Goal: Information Seeking & Learning: Learn about a topic

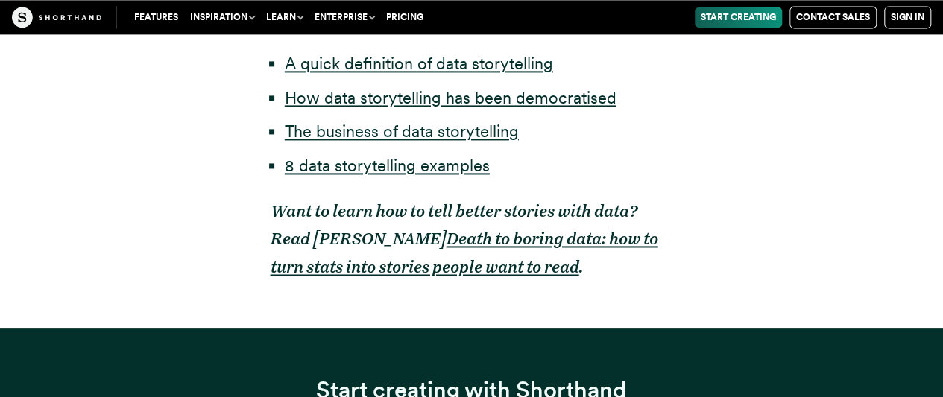
scroll to position [969, 0]
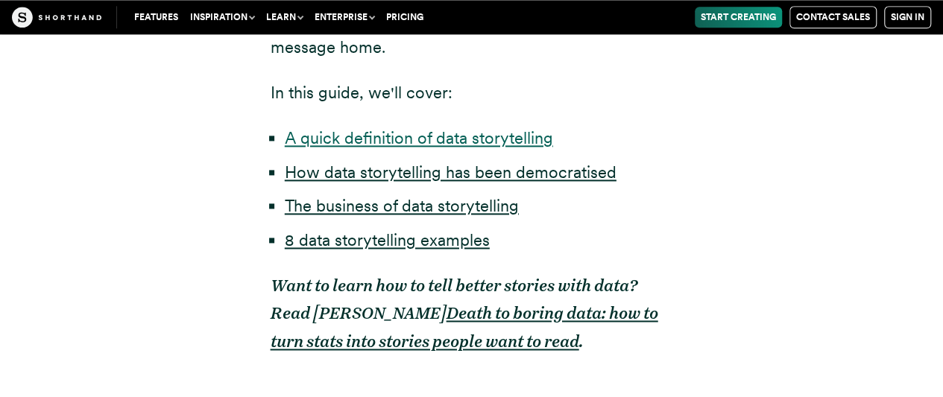
click at [486, 139] on link "A quick definition of data storytelling" at bounding box center [419, 137] width 268 height 19
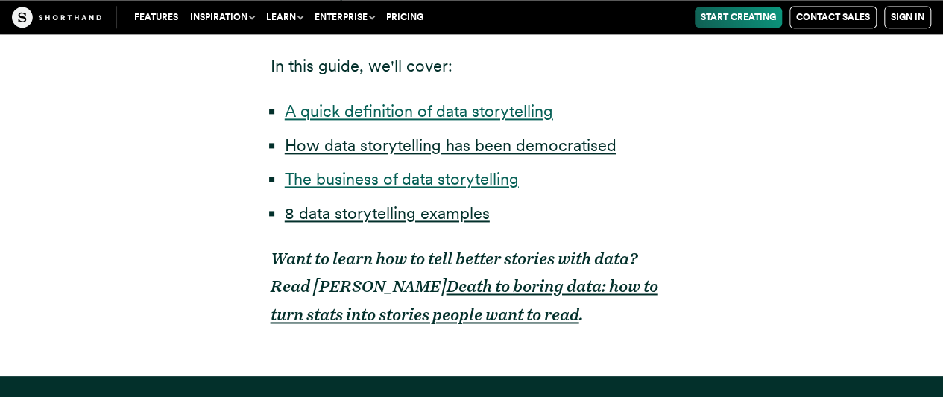
scroll to position [921, 0]
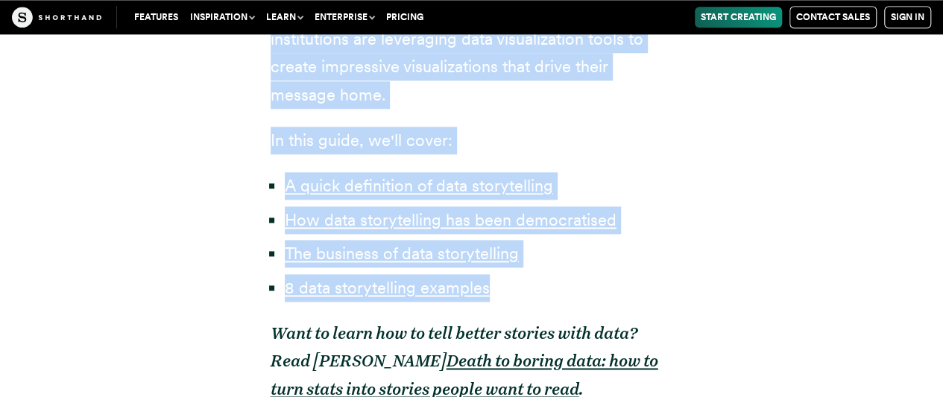
drag, startPoint x: 514, startPoint y: 297, endPoint x: 264, endPoint y: 45, distance: 354.6
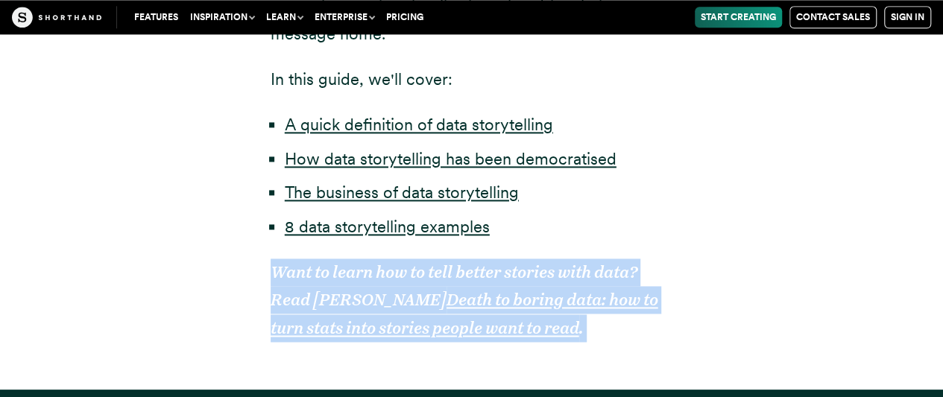
scroll to position [884, 0]
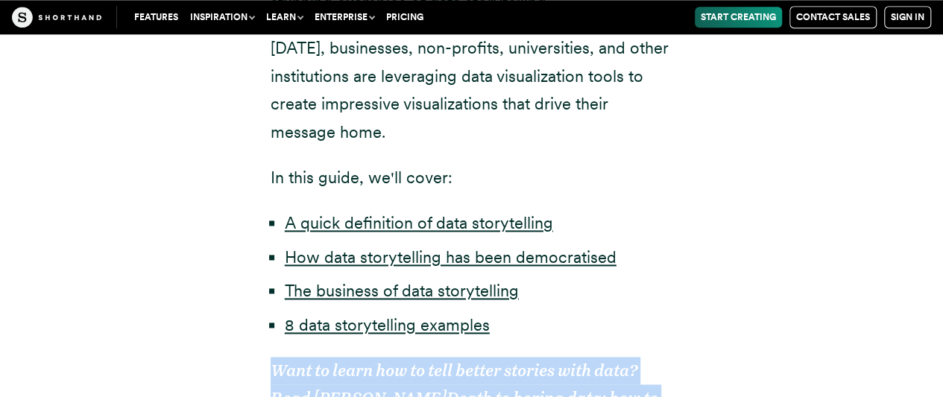
click at [531, 330] on li "8 data storytelling examples" at bounding box center [479, 326] width 388 height 28
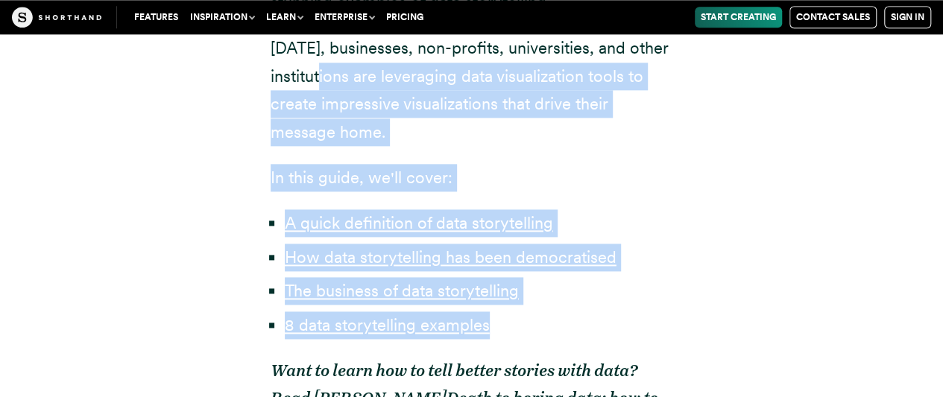
drag, startPoint x: 493, startPoint y: 329, endPoint x: 323, endPoint y: 63, distance: 315.7
click at [323, 63] on div "Over the last five years, we’ve seen an explosion in excellent data storytellin…" at bounding box center [472, 0] width 402 height 975
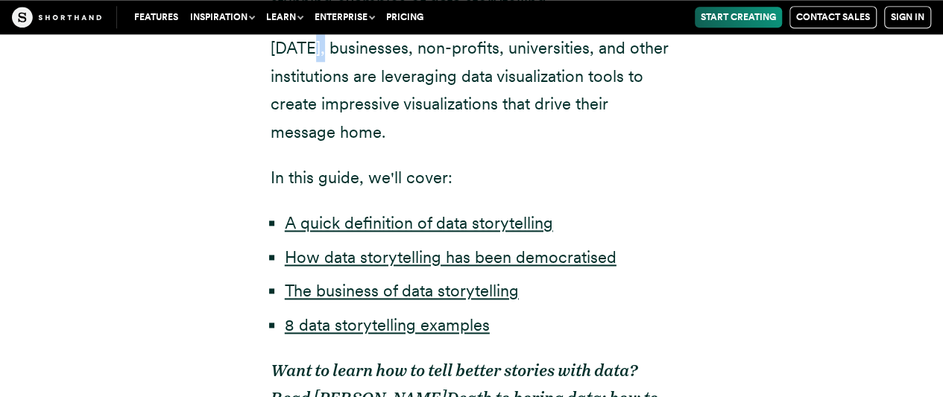
click at [311, 57] on p "[DATE], businesses, non-profits, universities, and other institutions are lever…" at bounding box center [472, 90] width 402 height 112
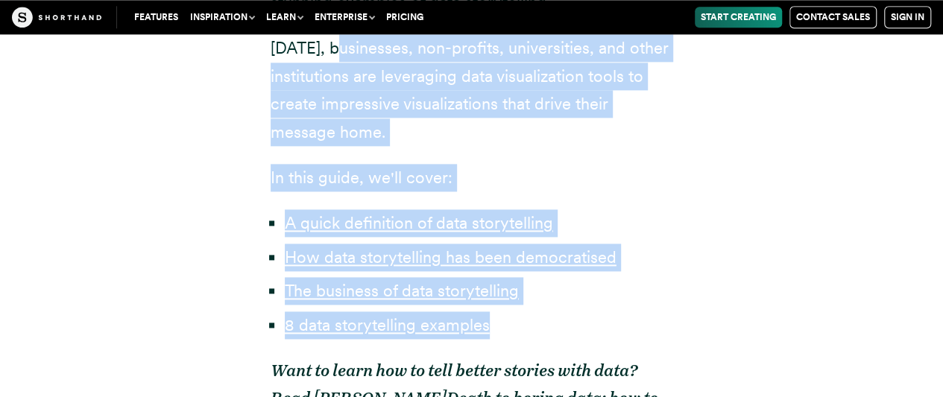
drag, startPoint x: 510, startPoint y: 333, endPoint x: 335, endPoint y: 48, distance: 334.9
click at [335, 48] on div "Over the last five years, we’ve seen an explosion in excellent data storytellin…" at bounding box center [472, 0] width 402 height 975
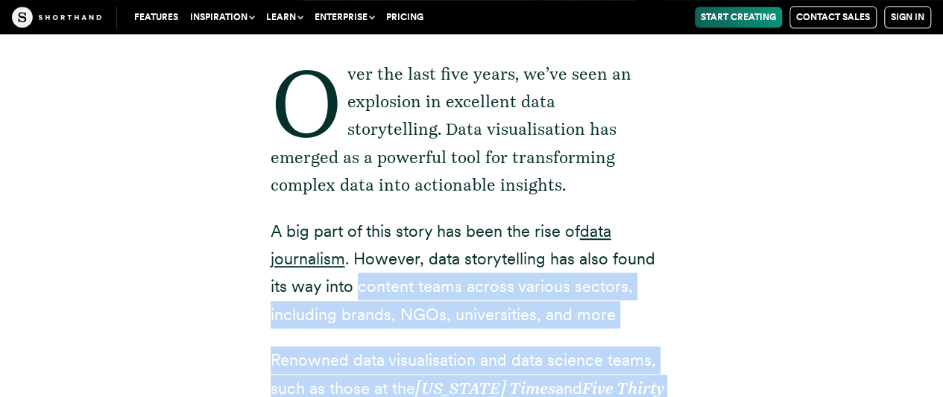
scroll to position [362, 0]
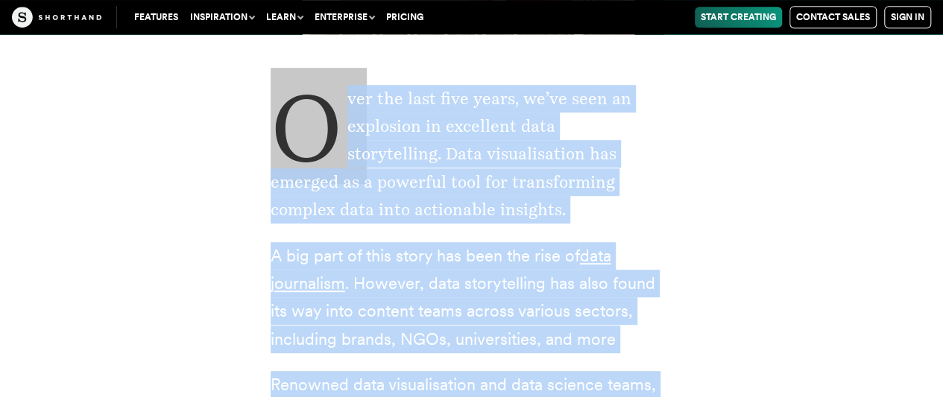
copy div "Lore ips dolo sita conse, ad’el sedd ei temporinc ut laboreetd magn aliquaenima…"
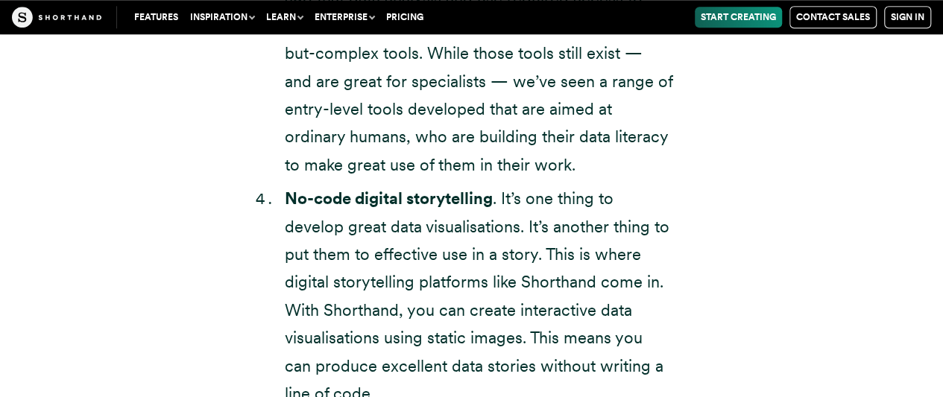
scroll to position [3567, 0]
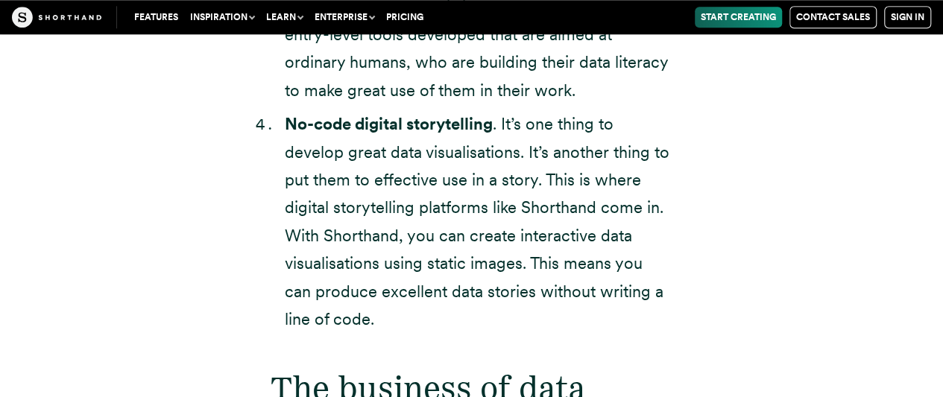
drag, startPoint x: 349, startPoint y: 327, endPoint x: 273, endPoint y: 34, distance: 303.1
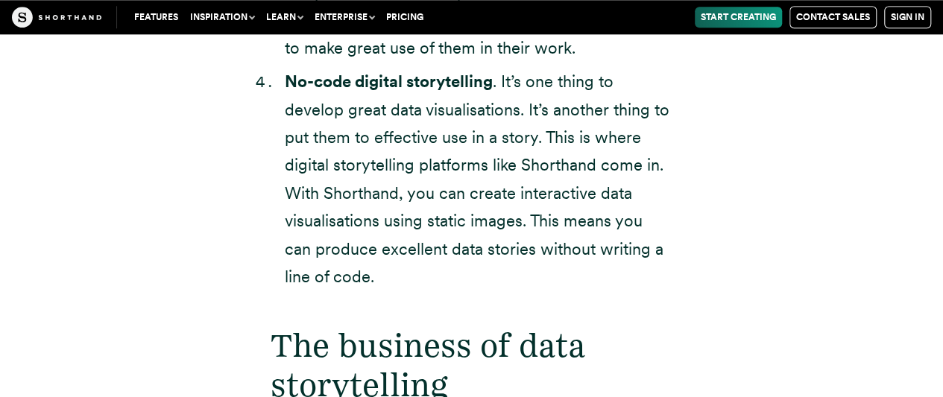
scroll to position [3641, 0]
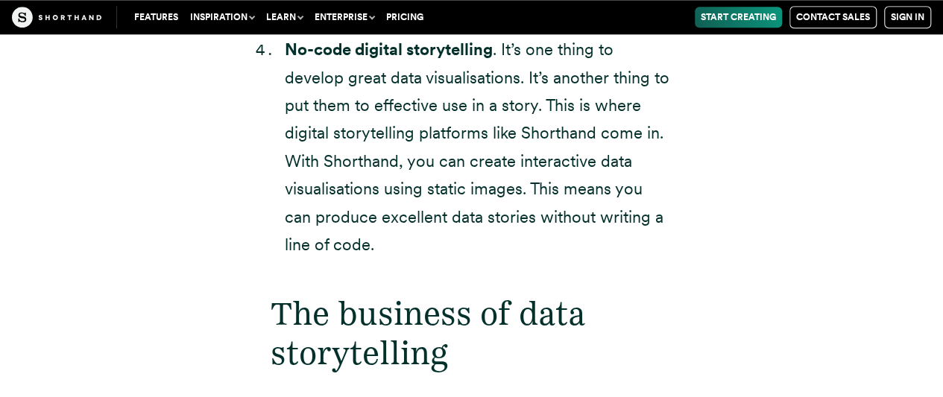
drag, startPoint x: 358, startPoint y: 248, endPoint x: 338, endPoint y: 205, distance: 47.4
click at [338, 205] on li "No-code digital storytelling . It’s one thing to develop great data visualisati…" at bounding box center [479, 147] width 388 height 223
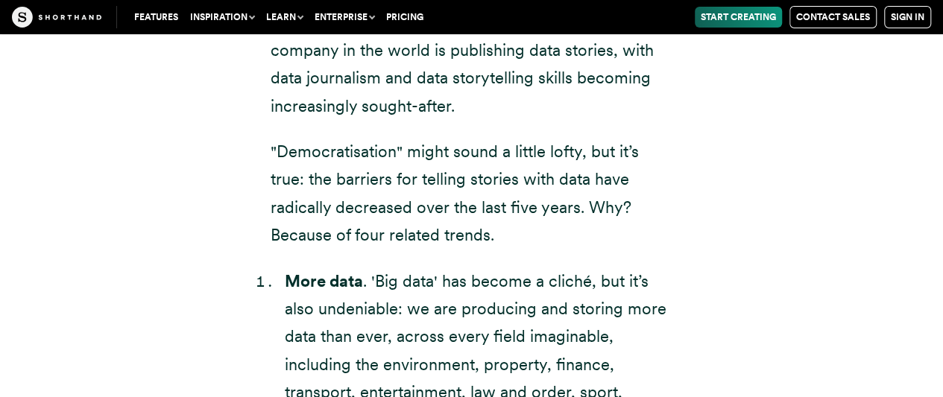
scroll to position [2777, 0]
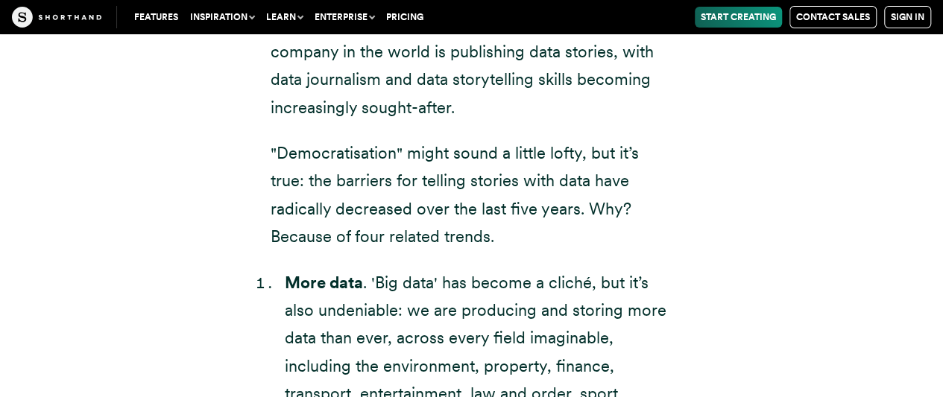
copy div "Loremipsumdolor" sitam conse a elitse doeiu, tem in’u labo: etd magnaali eni ad…"
